Goal: Find specific page/section: Find specific page/section

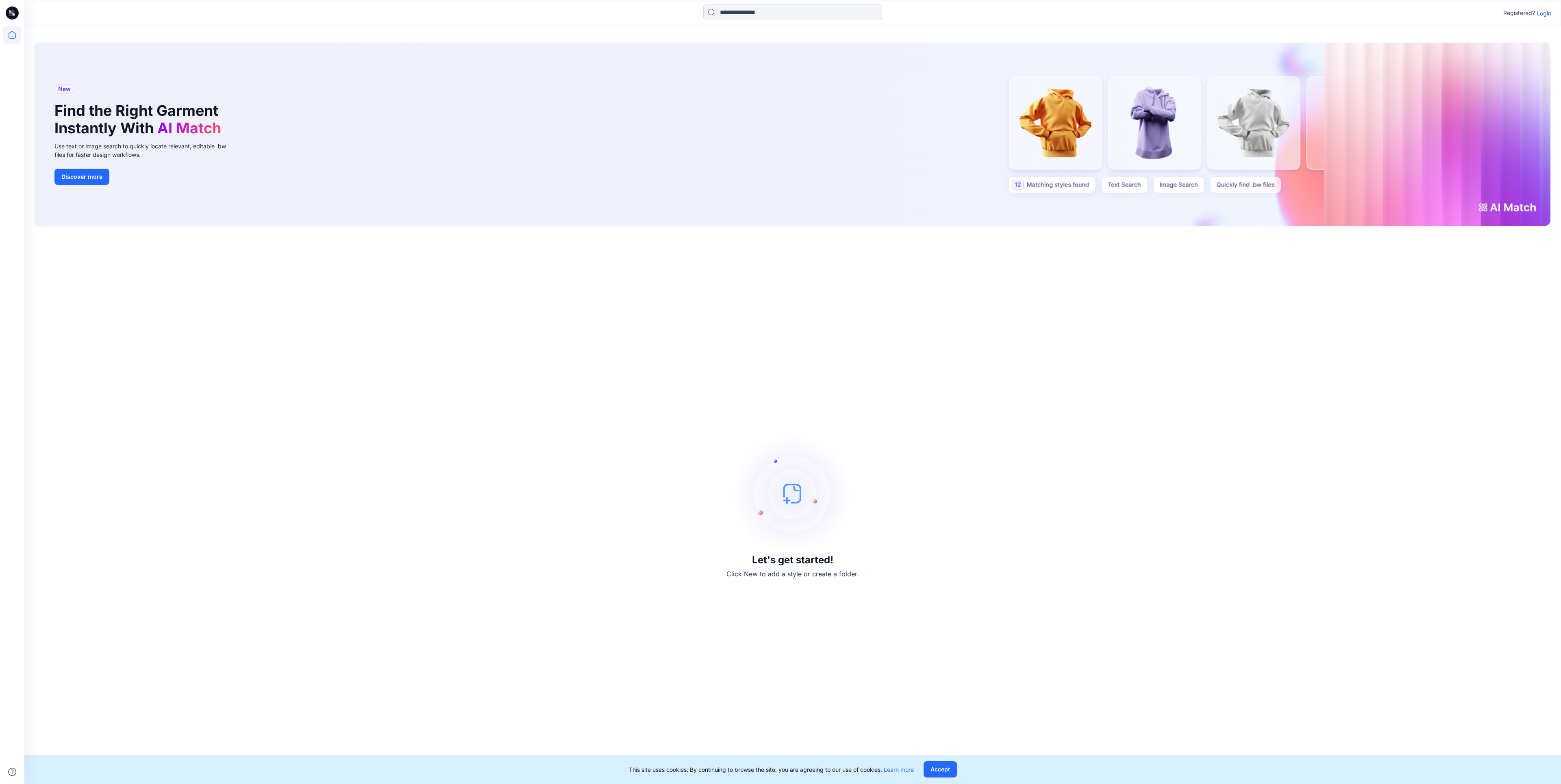
click at [1543, 14] on p "Login" at bounding box center [1544, 13] width 15 height 8
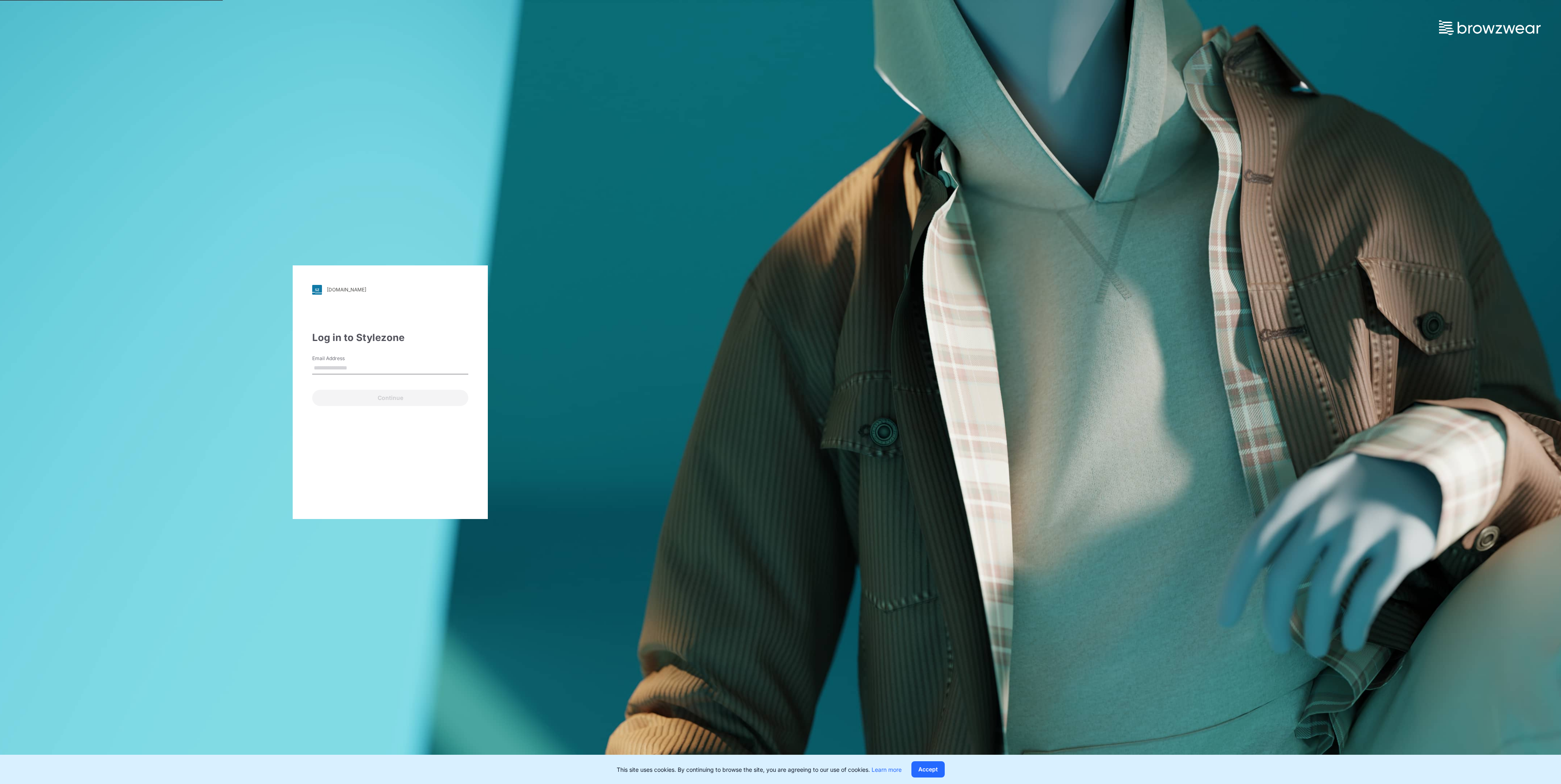
click at [454, 366] on input "Email Address" at bounding box center [390, 368] width 156 height 12
type input "**********"
click at [398, 394] on button "Continue" at bounding box center [390, 397] width 156 height 16
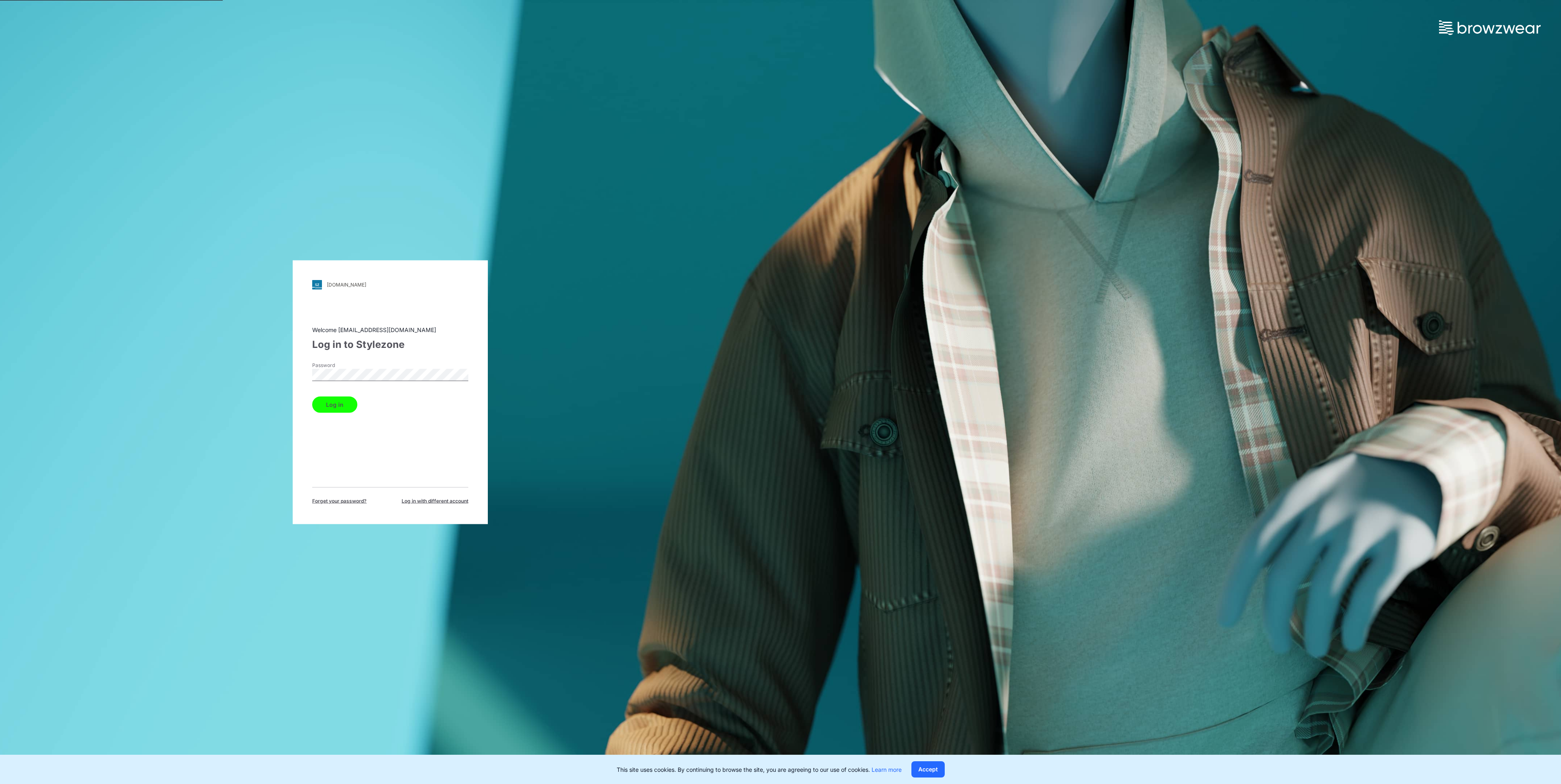
click at [341, 398] on button "Log in" at bounding box center [334, 404] width 45 height 16
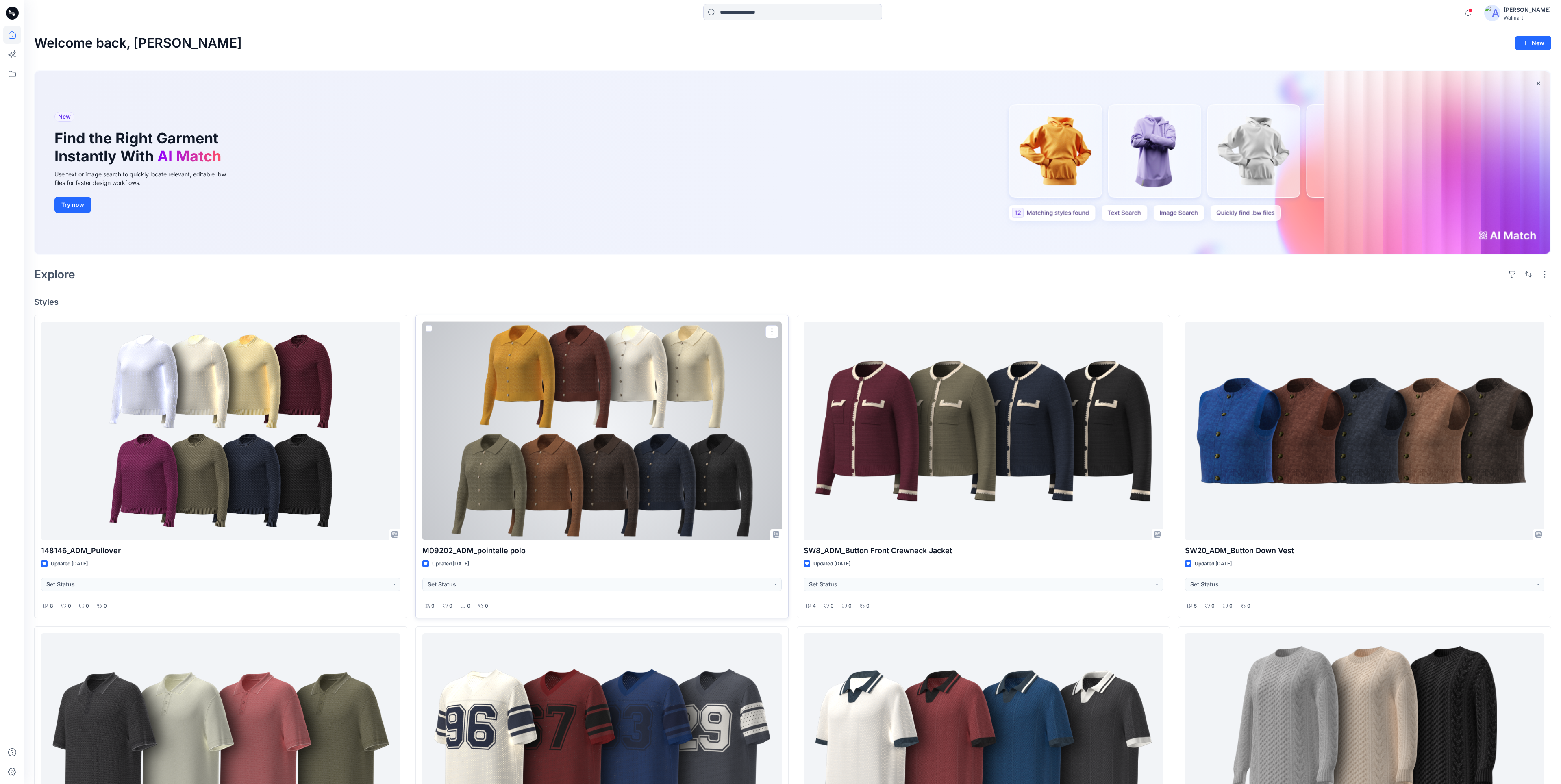
scroll to position [3, 0]
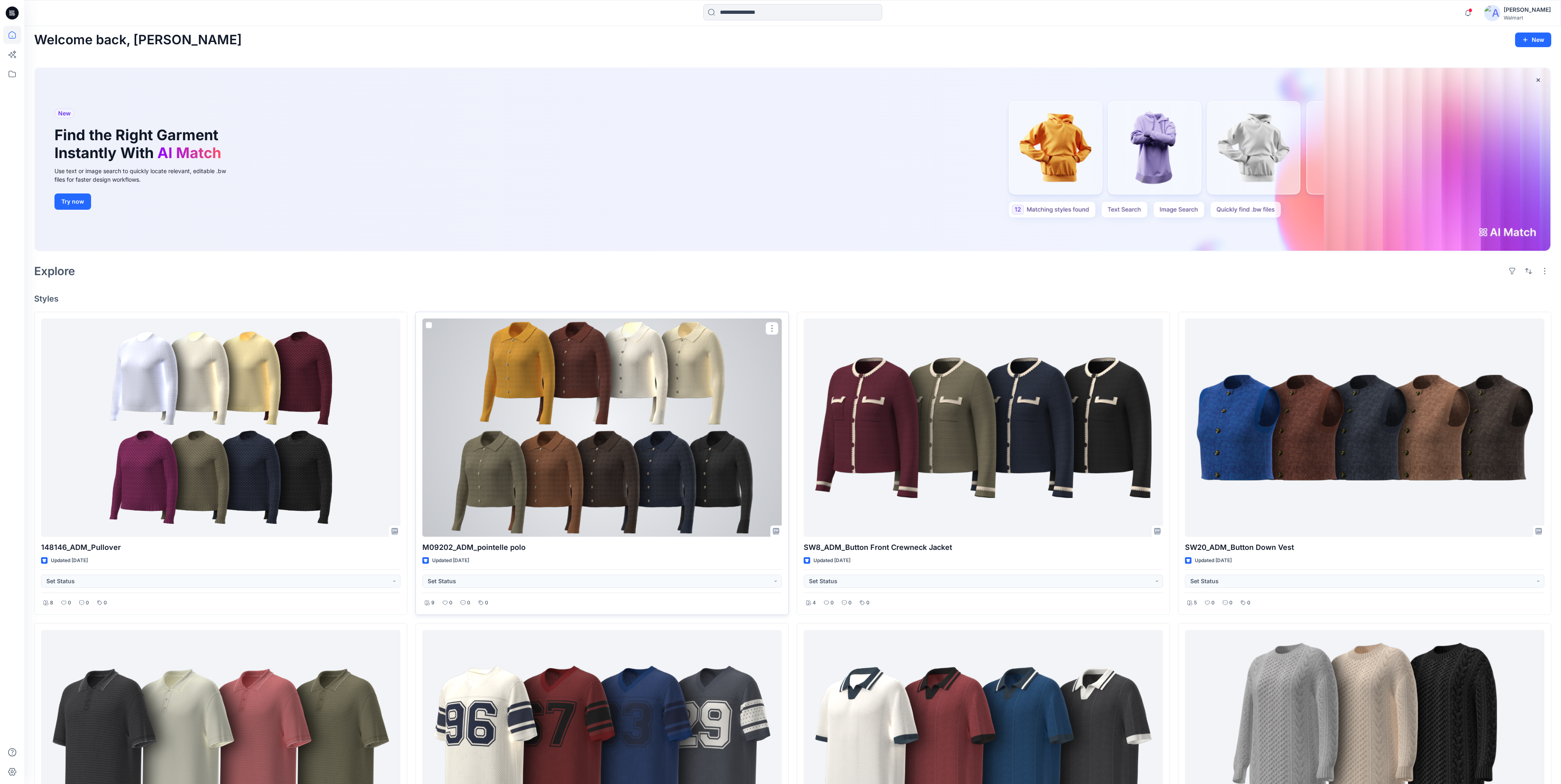
click at [589, 339] on div at bounding box center [602, 428] width 359 height 218
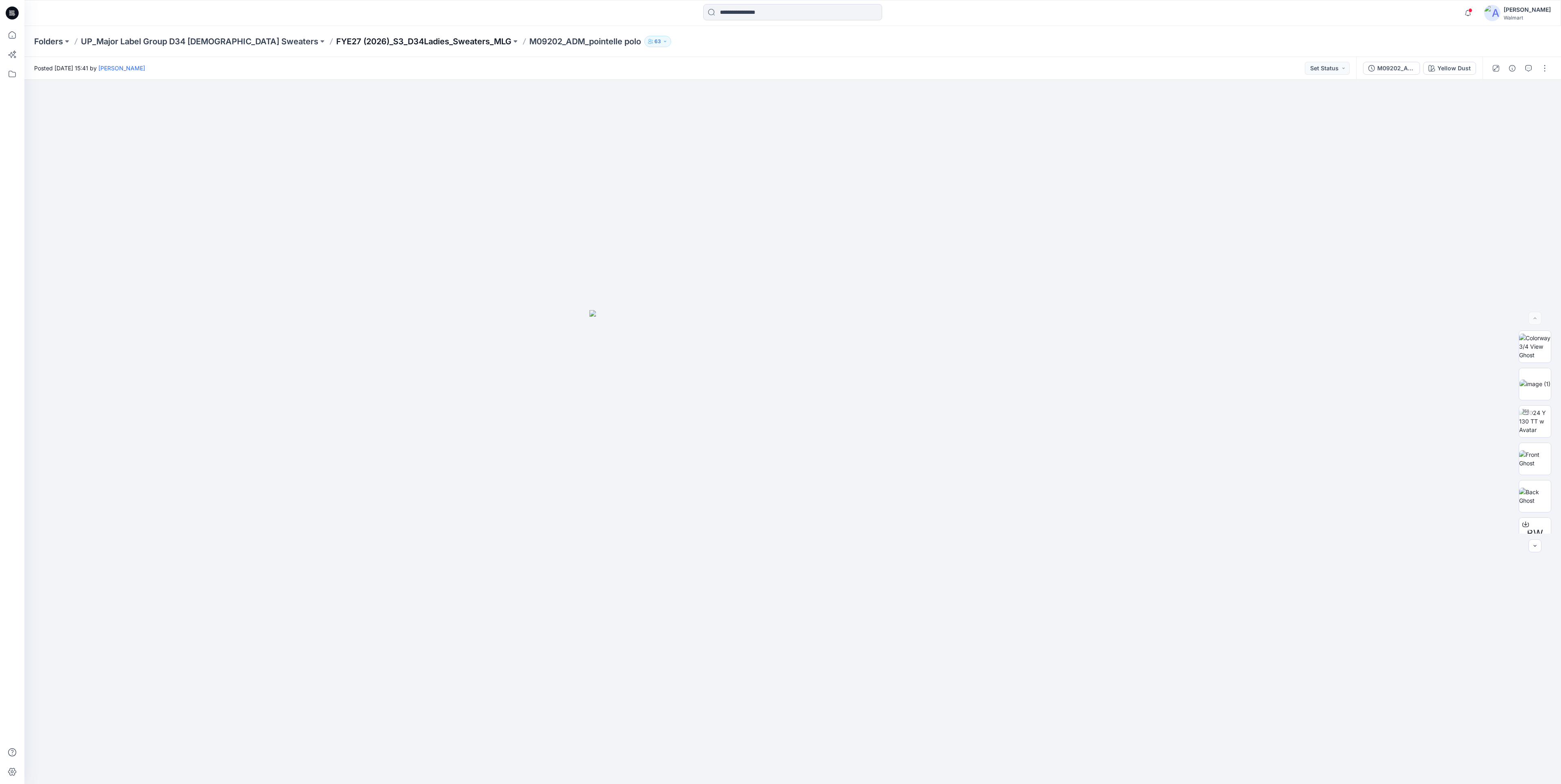
click at [336, 42] on p "FYE27 (2026)_S3_D34Ladies_Sweaters_MLG" at bounding box center [424, 41] width 175 height 12
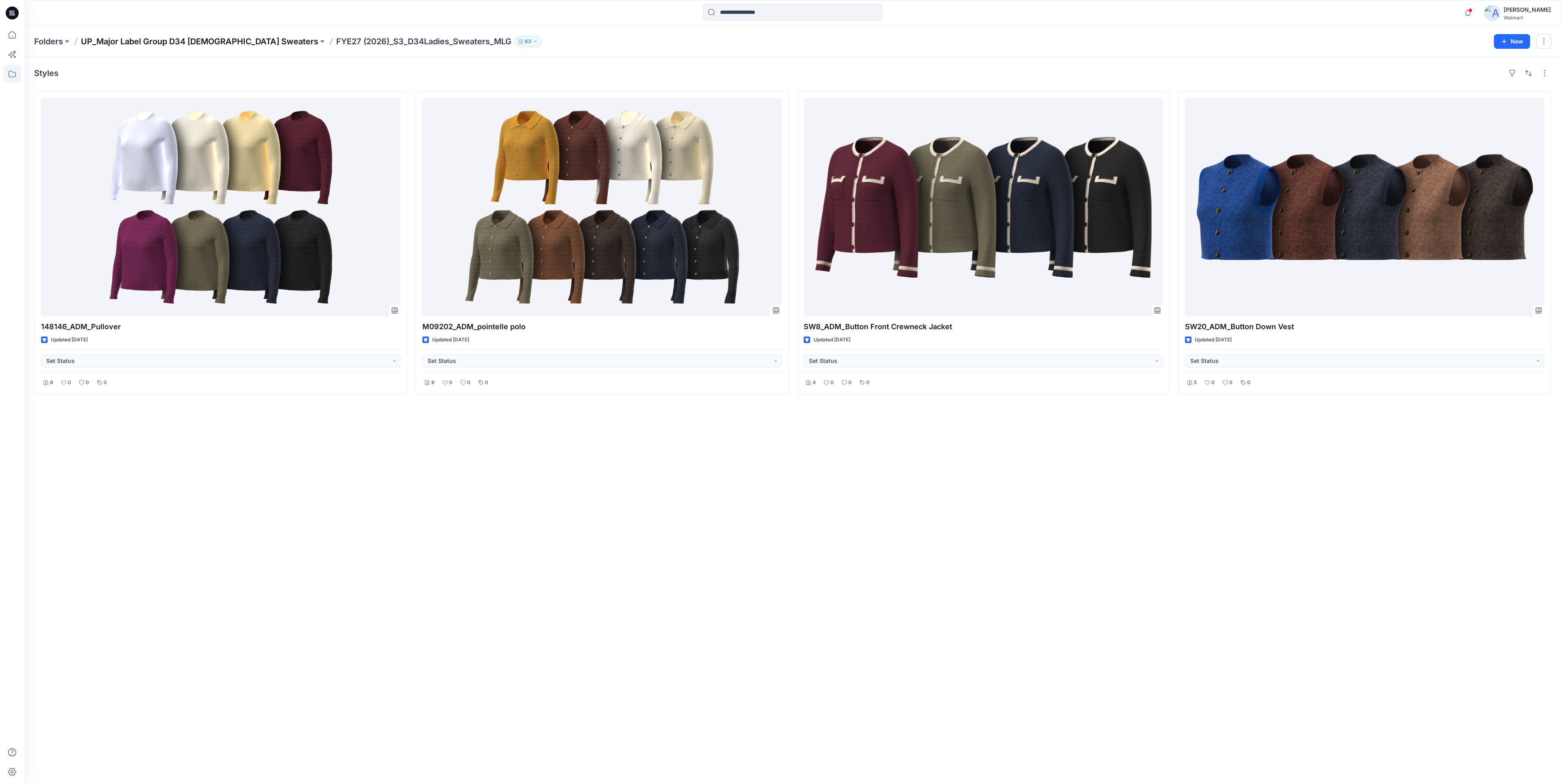
click at [250, 43] on p "UP_Major Label Group D34 Ladies Sweaters" at bounding box center [199, 41] width 238 height 12
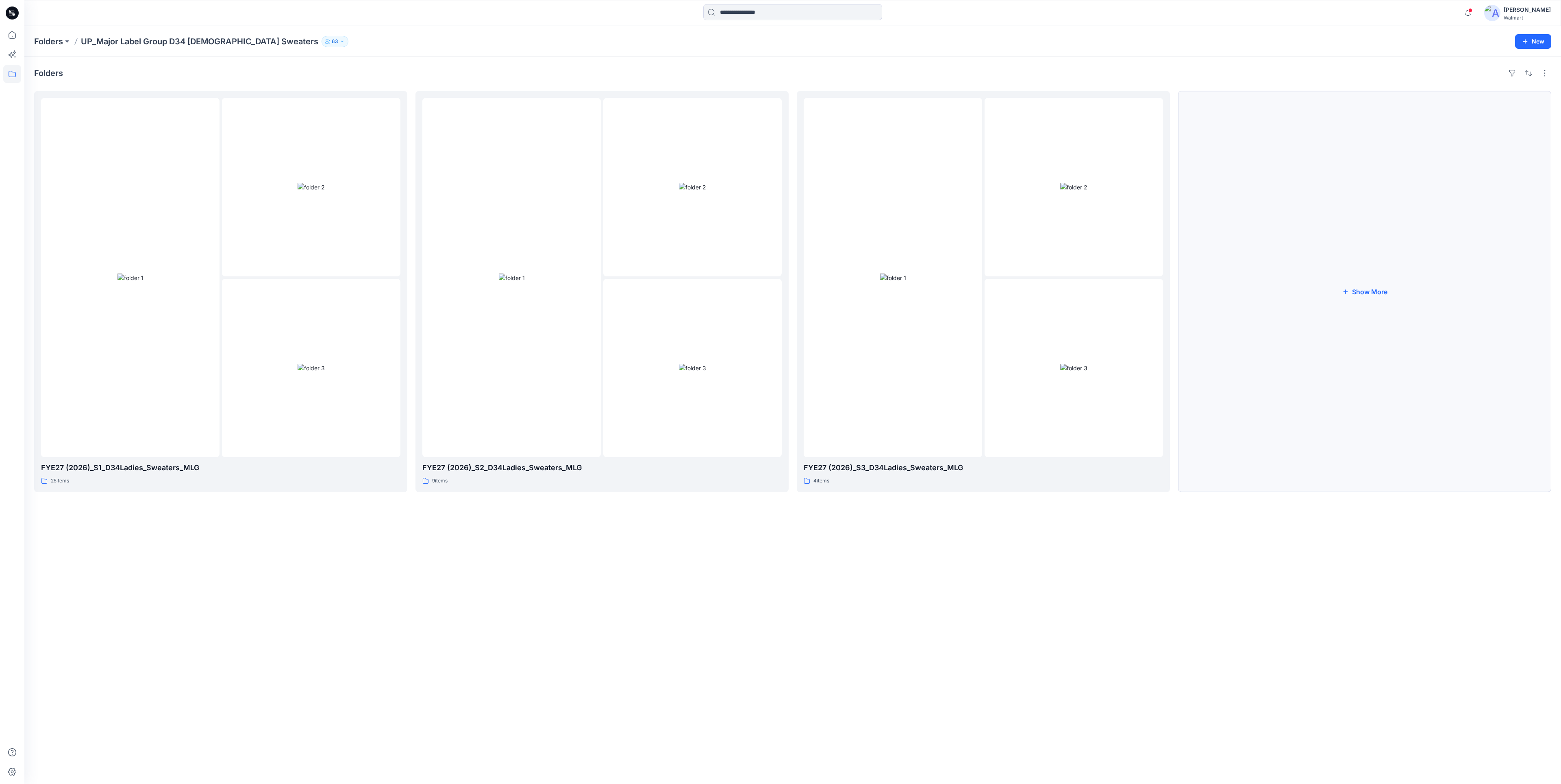
click at [1289, 404] on button "Show More" at bounding box center [1365, 291] width 373 height 401
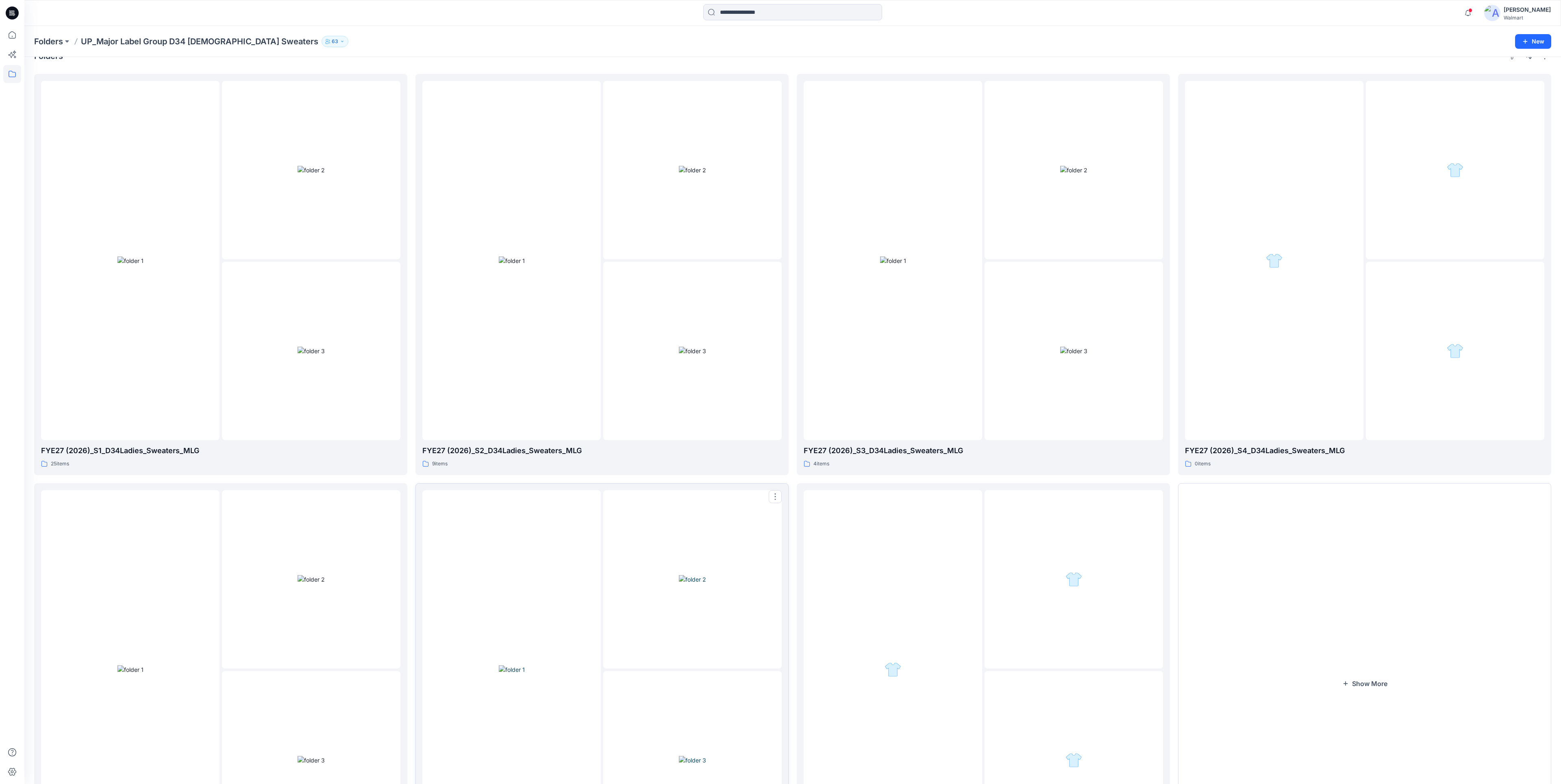
scroll to position [42, 0]
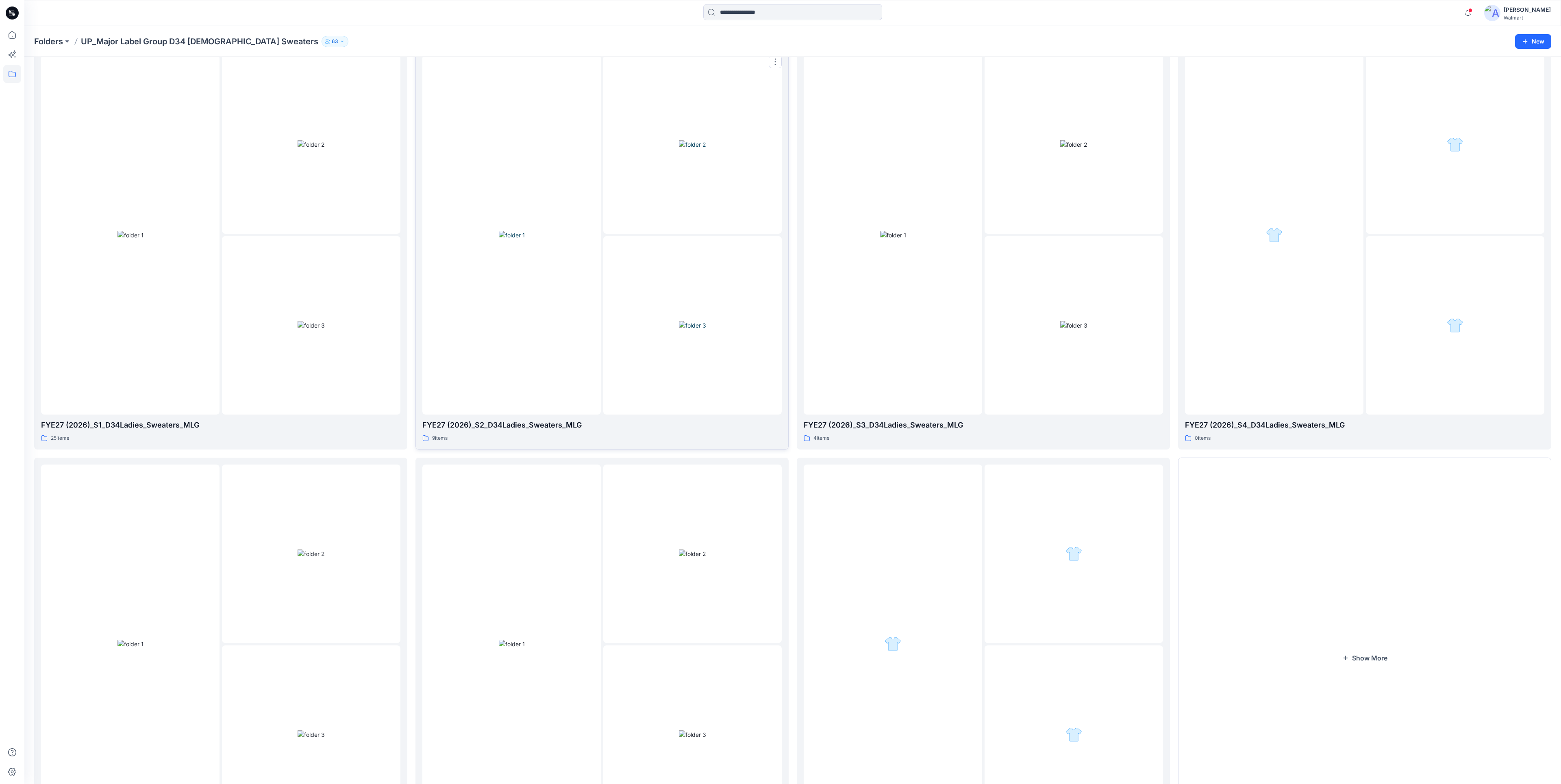
click at [499, 330] on div at bounding box center [511, 234] width 178 height 359
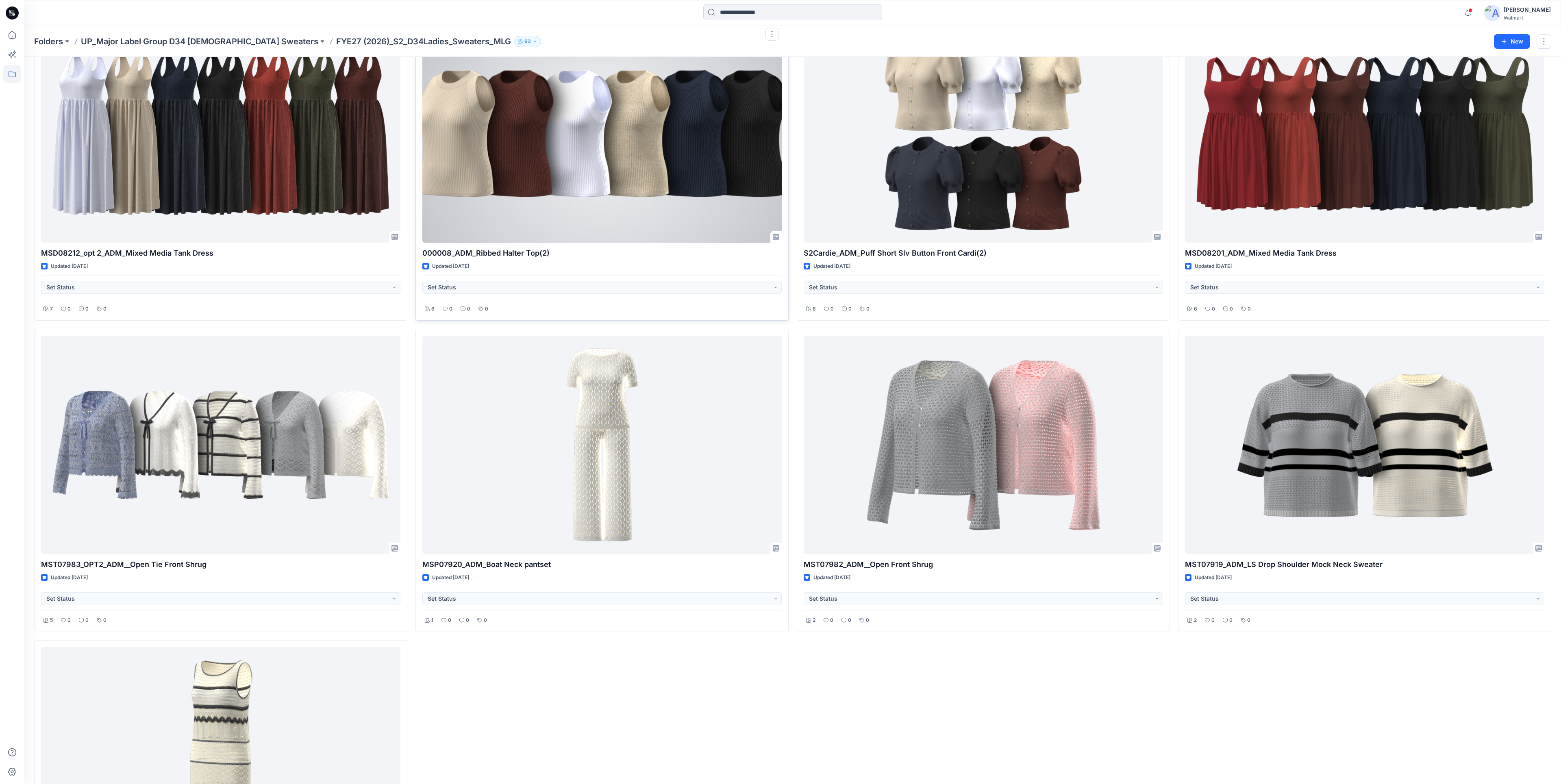
scroll to position [76, 0]
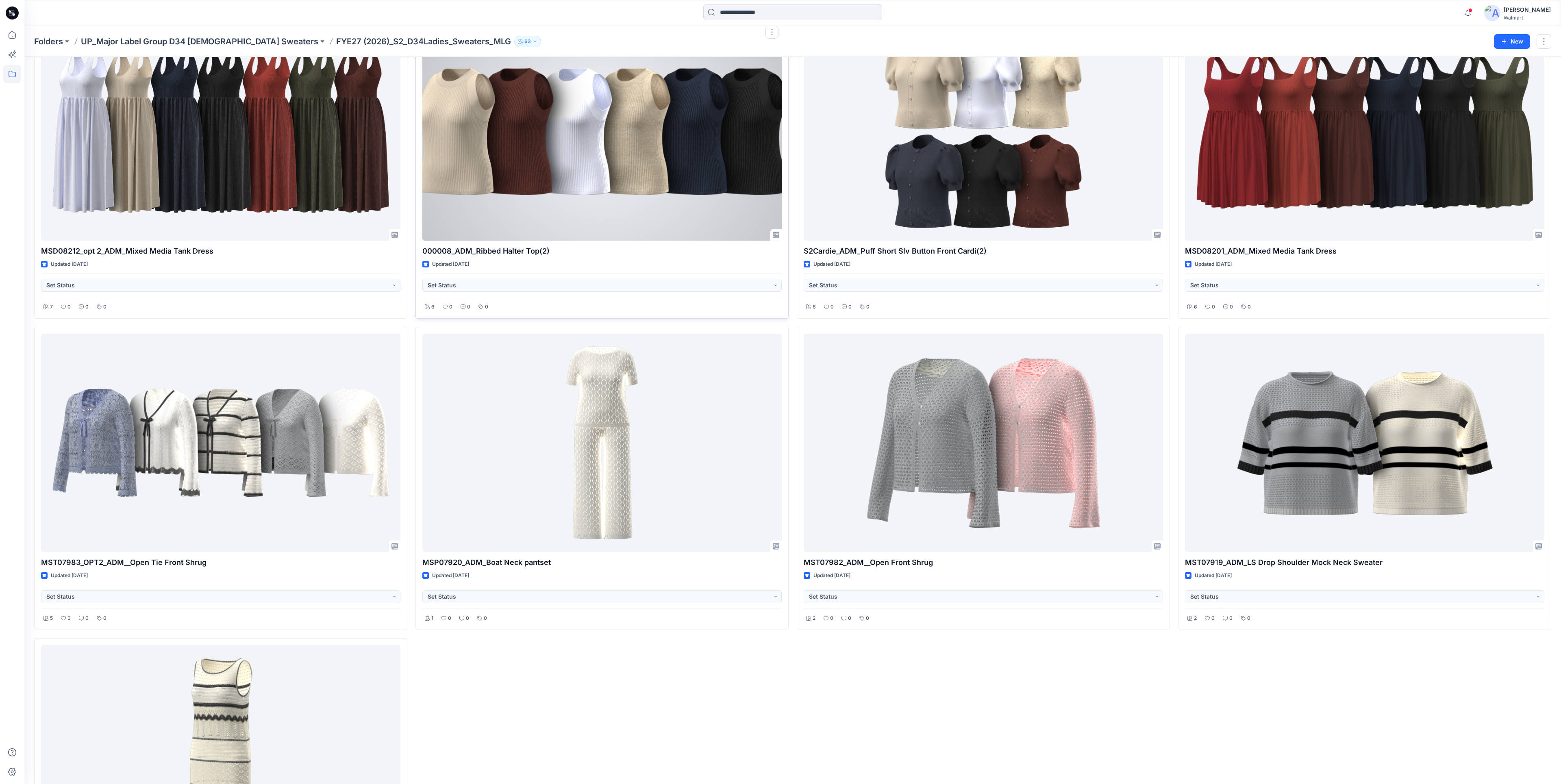
click at [608, 197] on div at bounding box center [602, 131] width 359 height 218
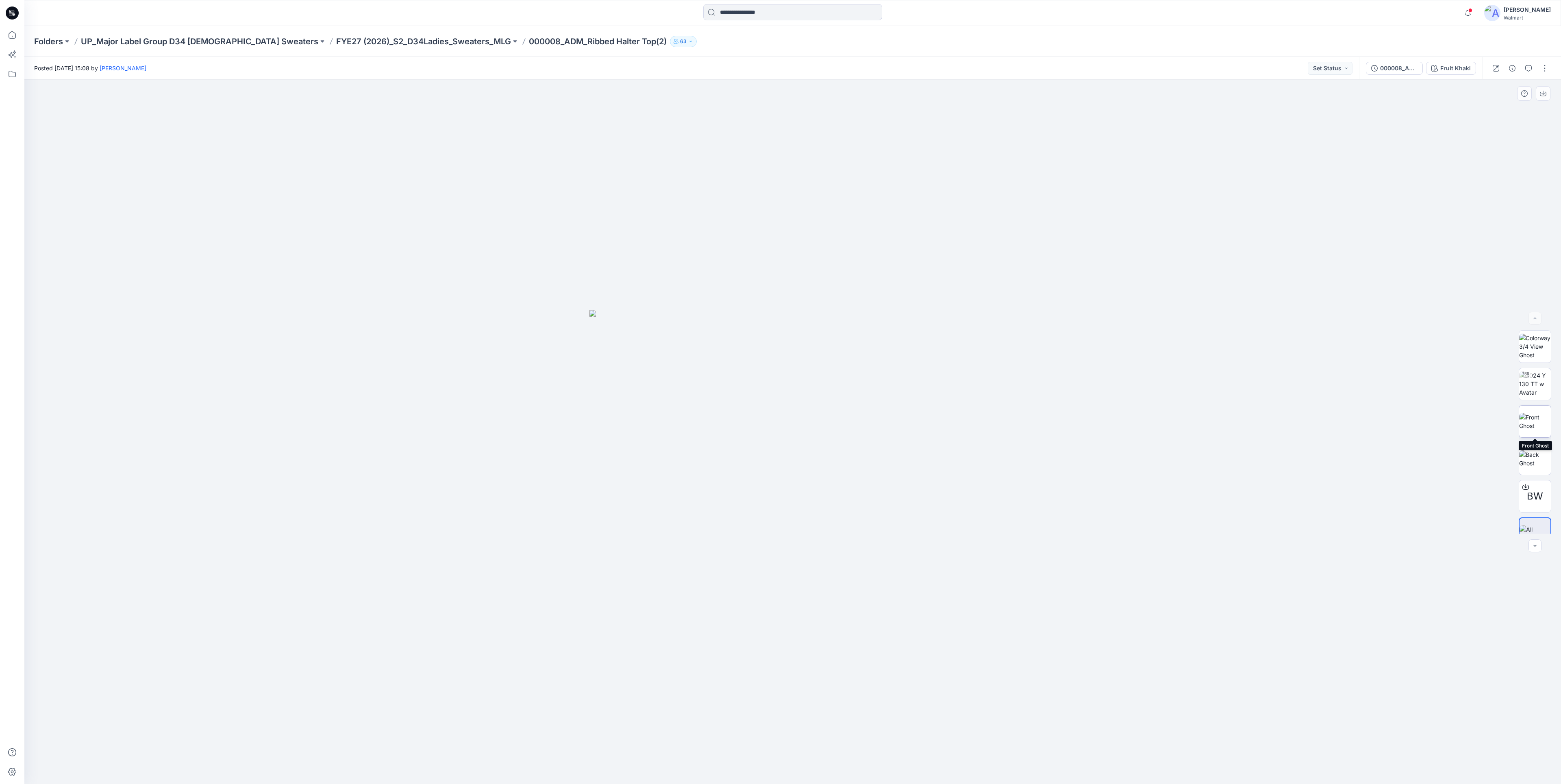
click at [1540, 418] on img at bounding box center [1535, 422] width 32 height 17
click at [1540, 402] on div "BW" at bounding box center [1535, 431] width 33 height 203
click at [1543, 390] on img at bounding box center [1535, 384] width 32 height 25
drag, startPoint x: 430, startPoint y: 455, endPoint x: 642, endPoint y: 523, distance: 222.6
click at [628, 507] on div at bounding box center [793, 431] width 1537 height 705
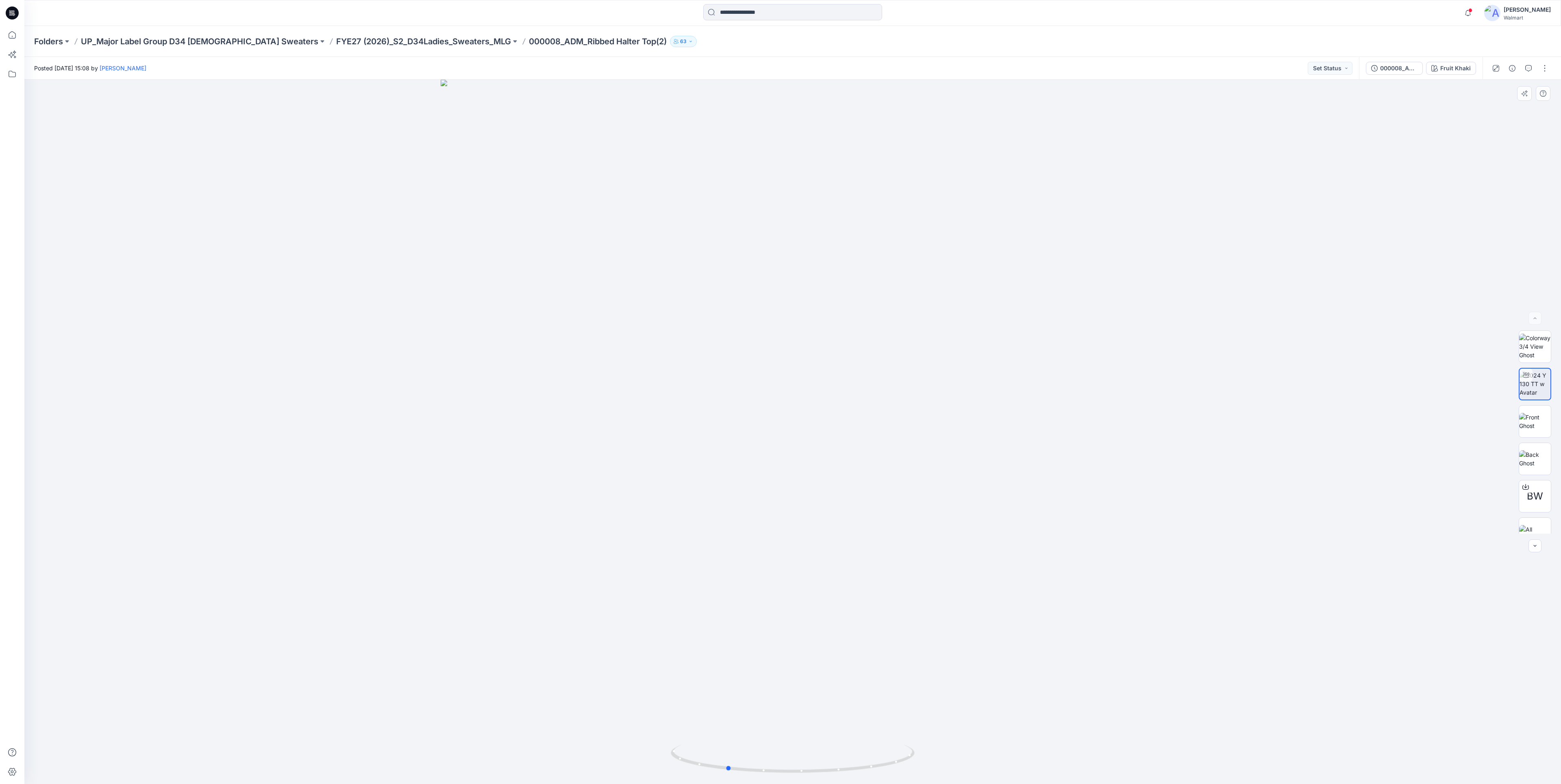
drag, startPoint x: 806, startPoint y: 598, endPoint x: 784, endPoint y: 600, distance: 22.1
click at [784, 600] on div at bounding box center [793, 431] width 1537 height 705
drag, startPoint x: 945, startPoint y: 594, endPoint x: 930, endPoint y: 597, distance: 15.3
click at [930, 597] on div at bounding box center [793, 431] width 1537 height 705
drag, startPoint x: 711, startPoint y: 766, endPoint x: 681, endPoint y: 759, distance: 30.8
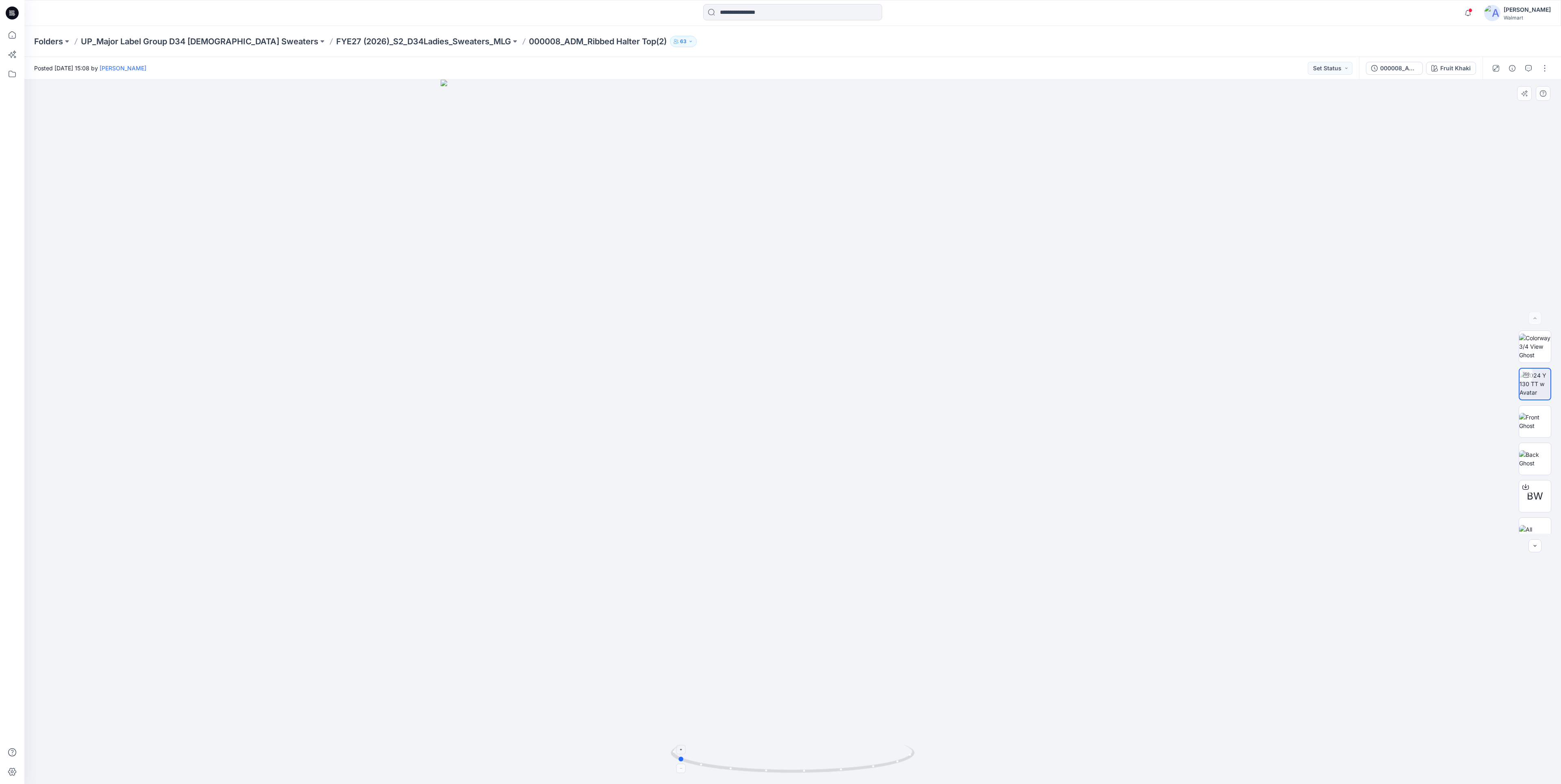
click at [679, 760] on circle at bounding box center [681, 759] width 5 height 5
